Goal: Information Seeking & Learning: Learn about a topic

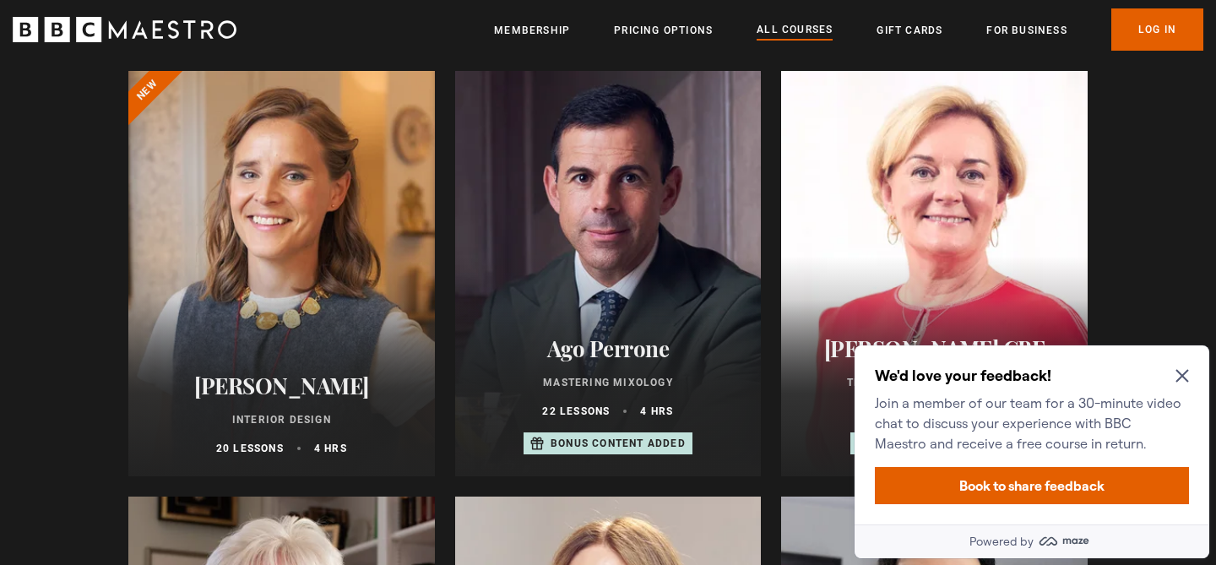
scroll to position [700, 0]
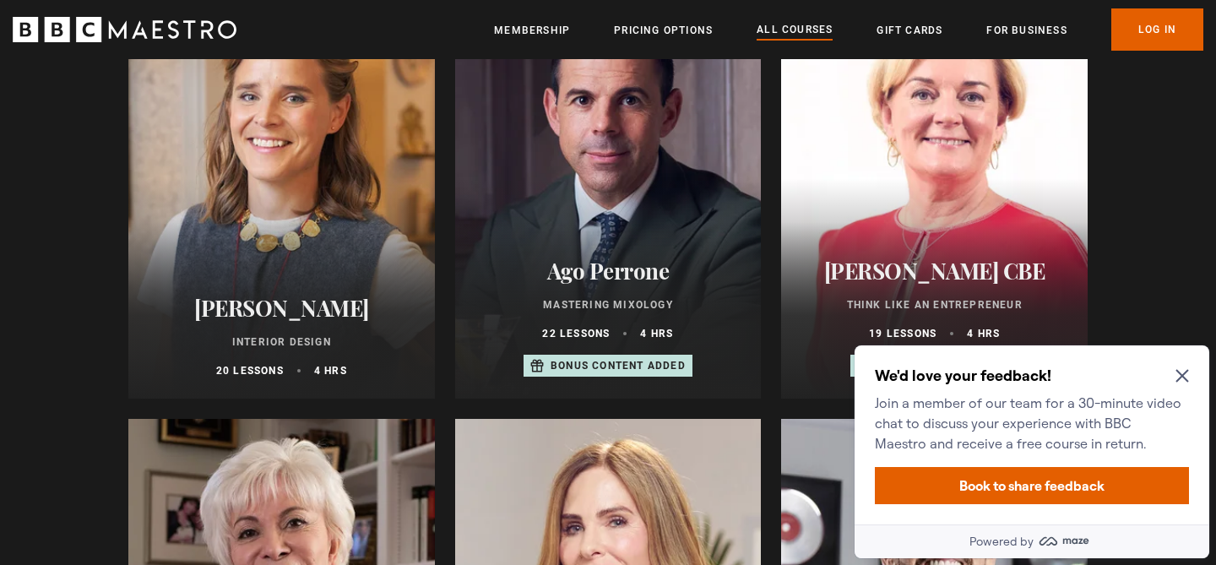
click at [1187, 373] on icon "Close Maze Prompt" at bounding box center [1183, 376] width 14 height 14
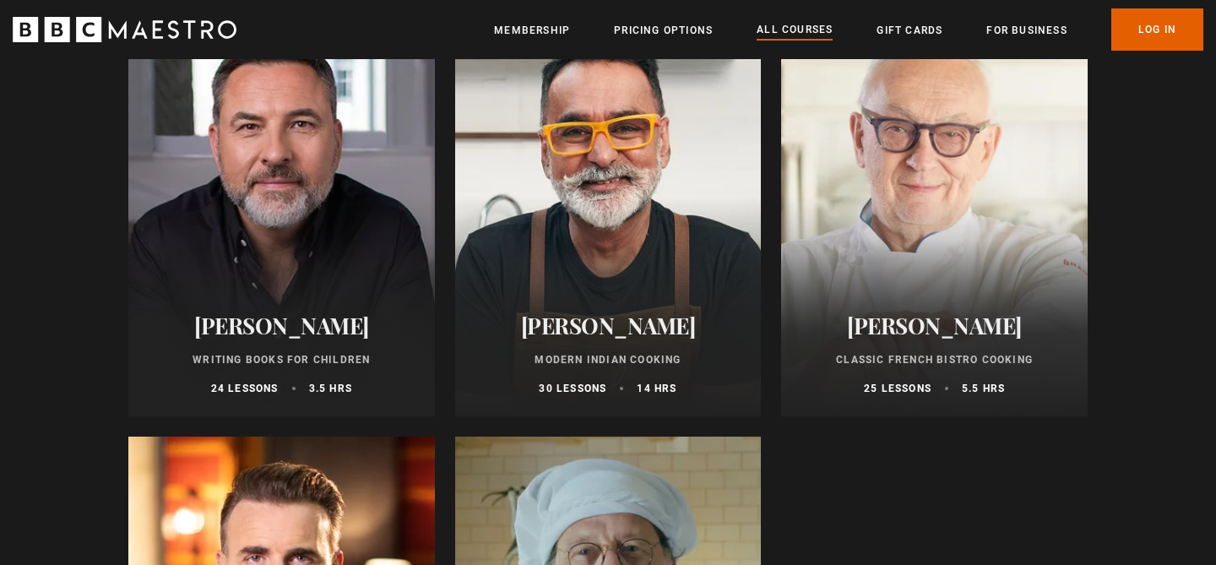
scroll to position [6218, 0]
click at [656, 318] on h2 "[PERSON_NAME]" at bounding box center [609, 325] width 266 height 26
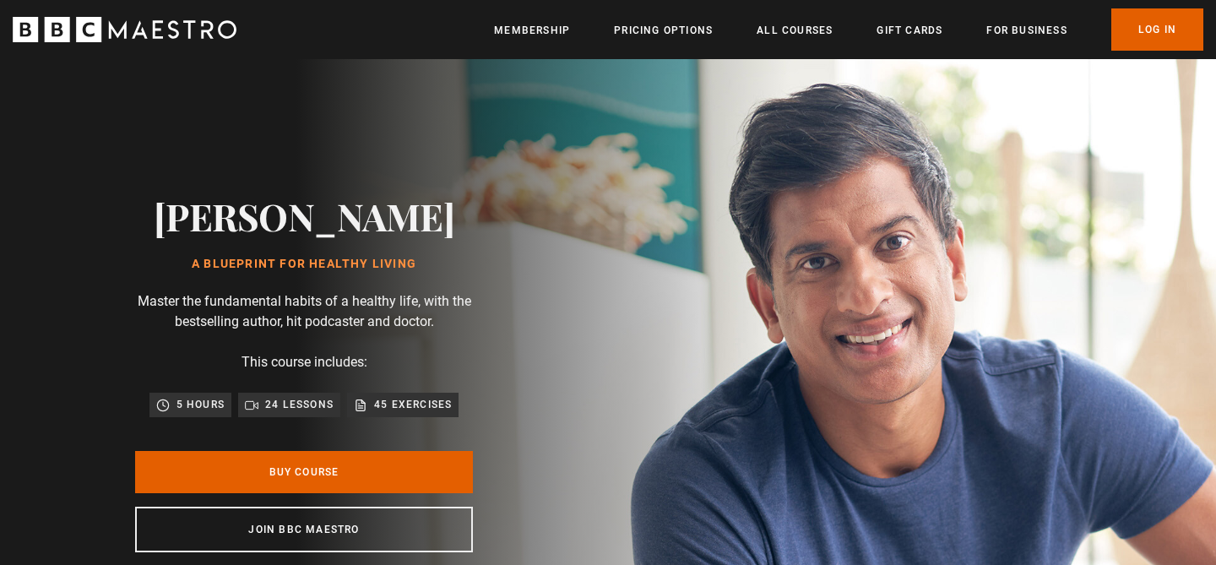
click at [286, 237] on h2 "Dr Rangan Chatterjee" at bounding box center [305, 215] width 302 height 43
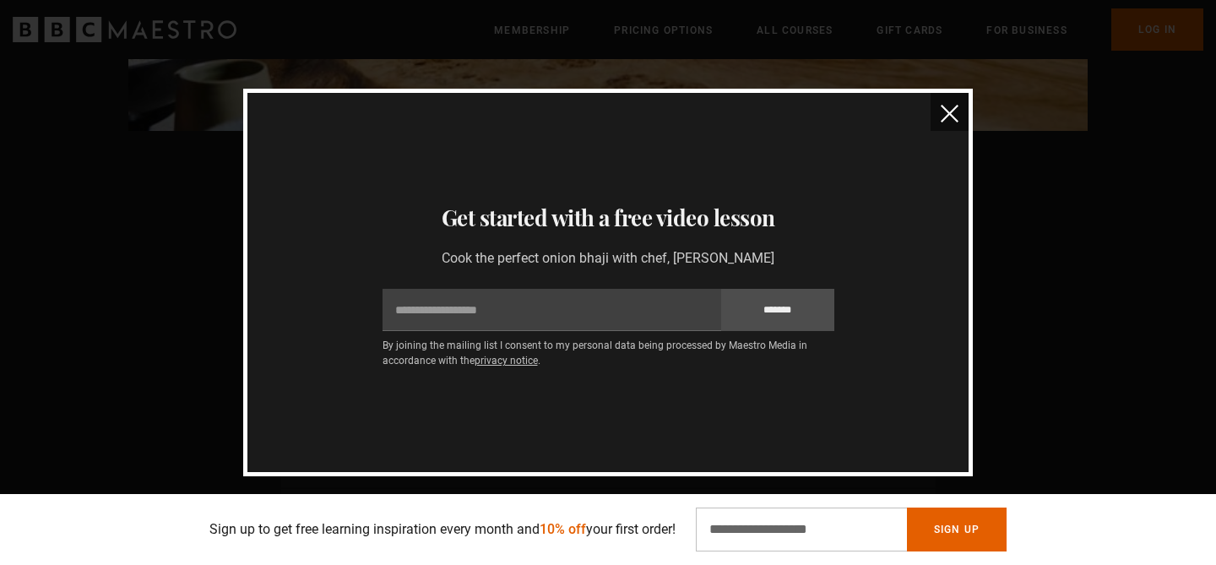
scroll to position [2071, 0]
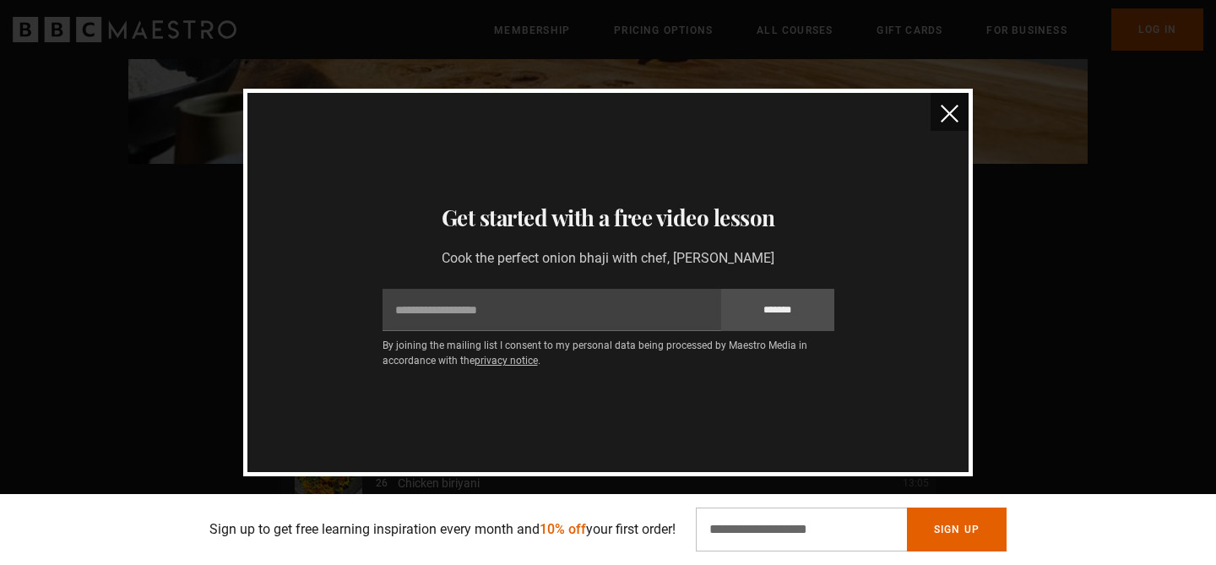
click at [949, 103] on button "close" at bounding box center [950, 112] width 38 height 38
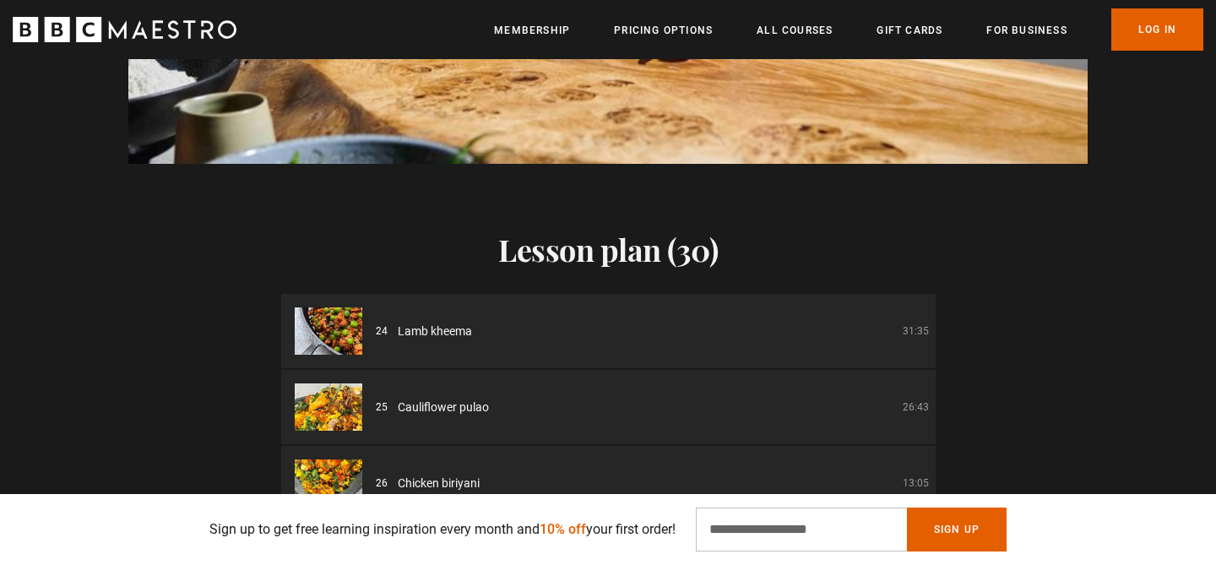
scroll to position [0, 1328]
